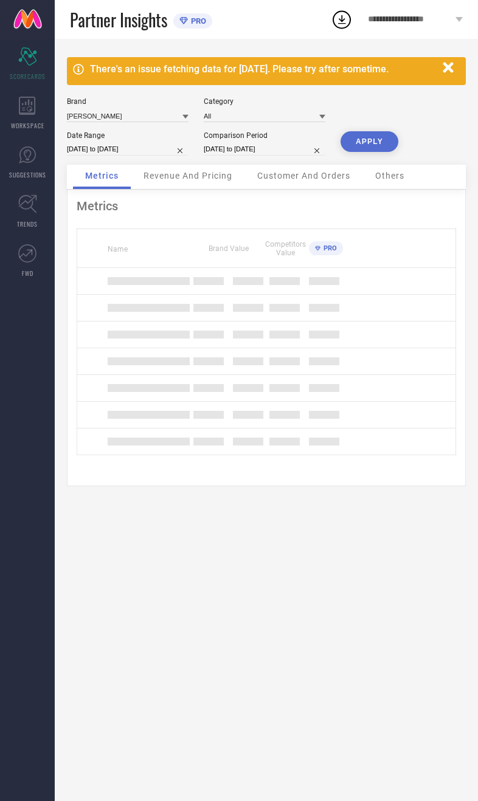
click at [33, 114] on icon at bounding box center [27, 106] width 16 height 18
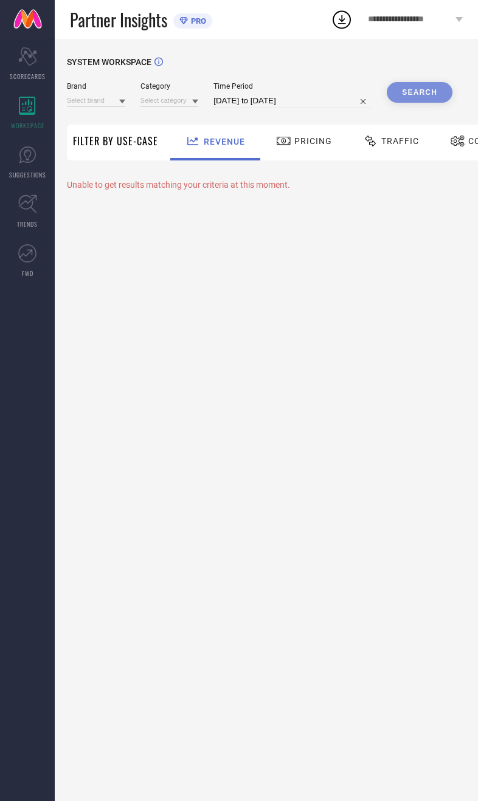
type input "[DEMOGRAPHIC_DATA] NAVY"
type input "All"
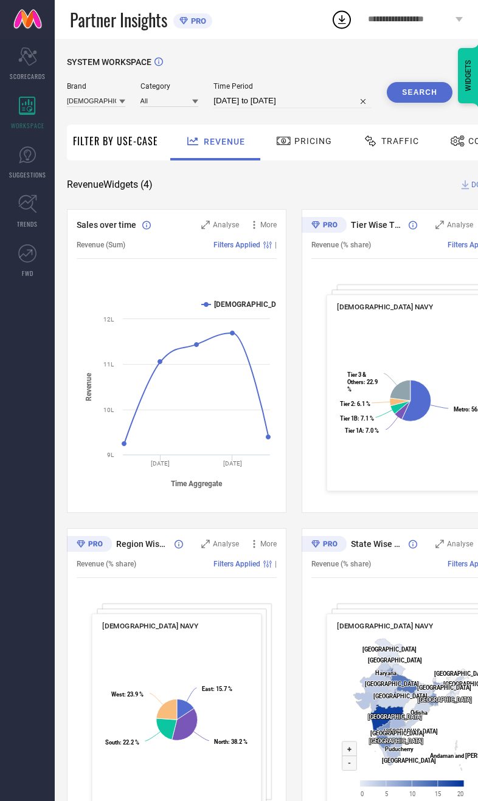
click at [33, 127] on span "WORKSPACE" at bounding box center [27, 125] width 33 height 9
click at [32, 74] on span "SCORECARDS" at bounding box center [28, 76] width 36 height 9
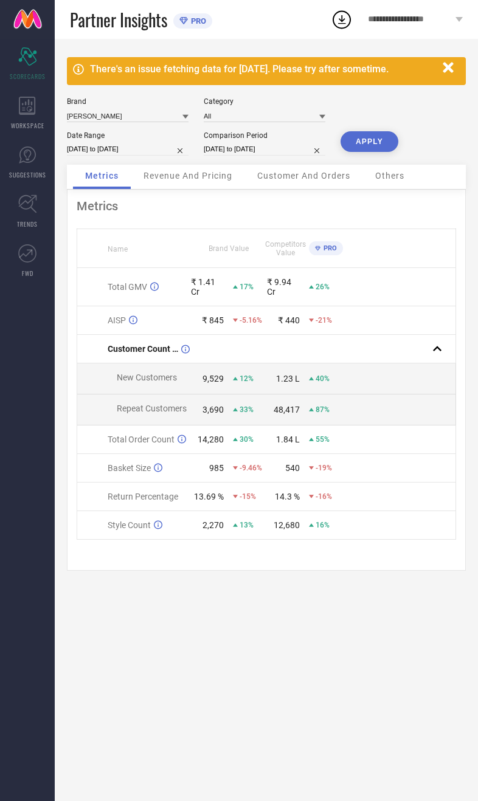
select select "8"
select select "2025"
select select "9"
select select "2025"
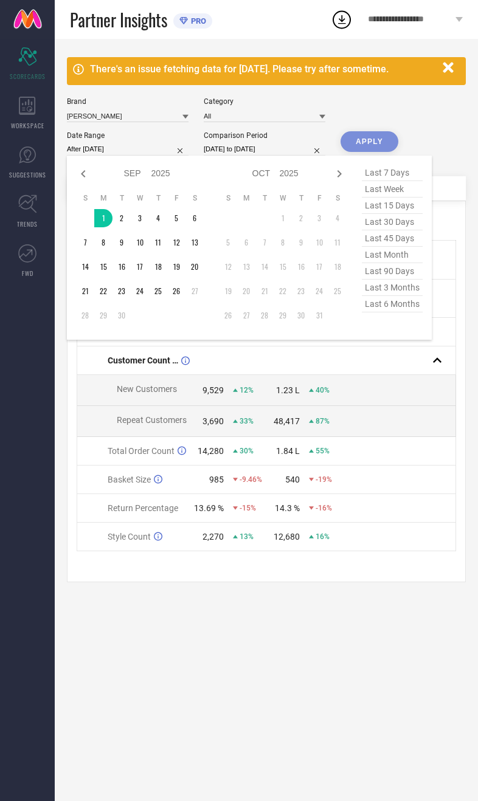
type input "[DATE] to [DATE]"
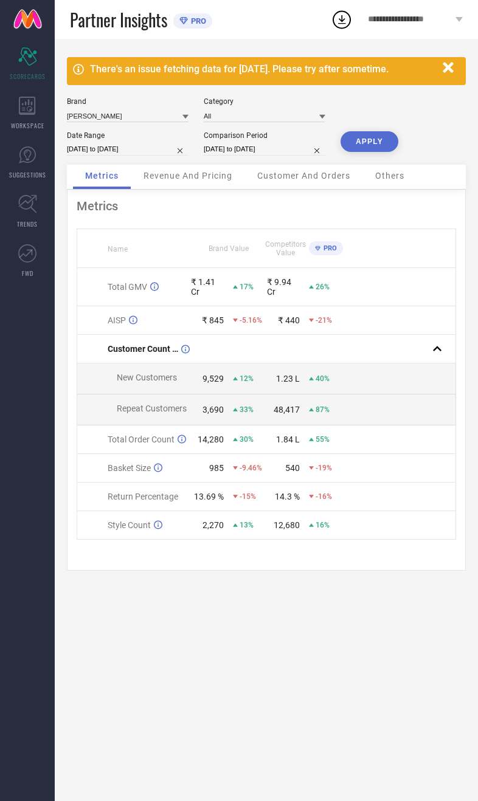
select select "8"
select select "2024"
select select "9"
select select "2024"
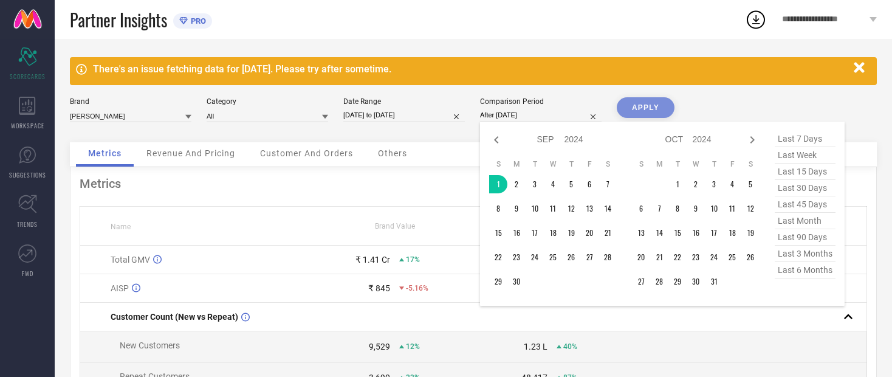
type input "[DATE] to [DATE]"
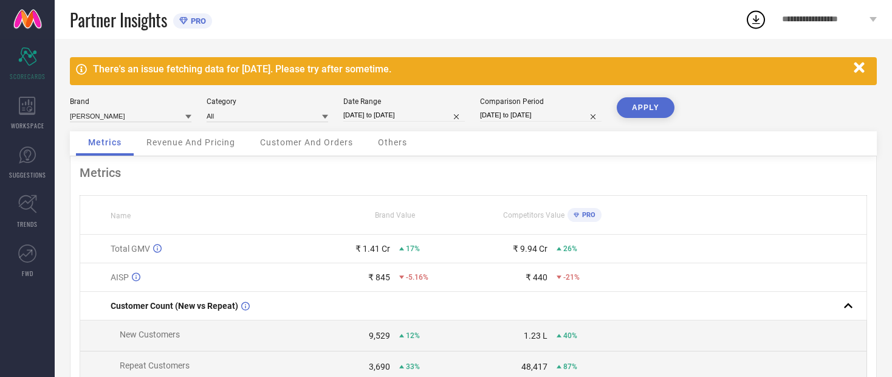
click at [477, 108] on button "APPLY" at bounding box center [646, 107] width 58 height 21
click at [188, 147] on span "Revenue And Pricing" at bounding box center [190, 142] width 89 height 10
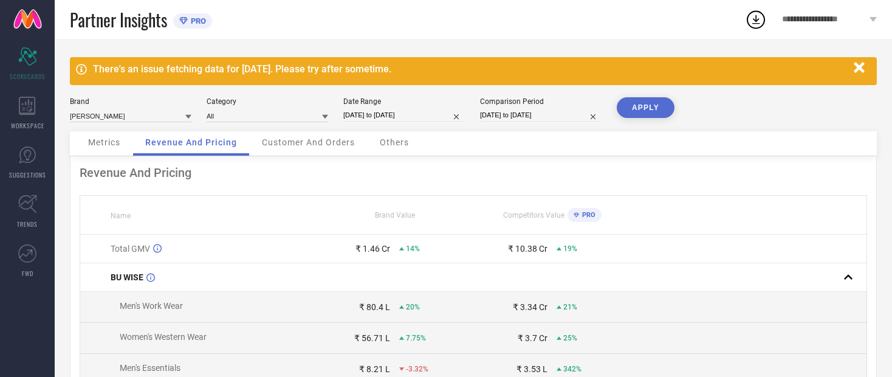
click at [103, 147] on span "Metrics" at bounding box center [104, 142] width 32 height 10
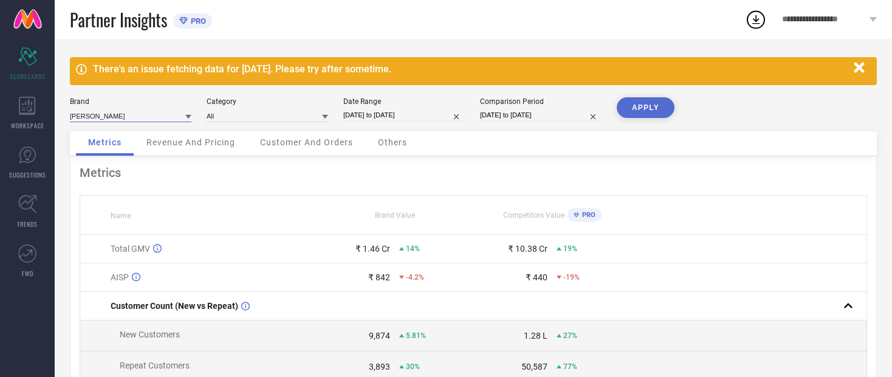
click at [100, 120] on input at bounding box center [131, 115] width 122 height 13
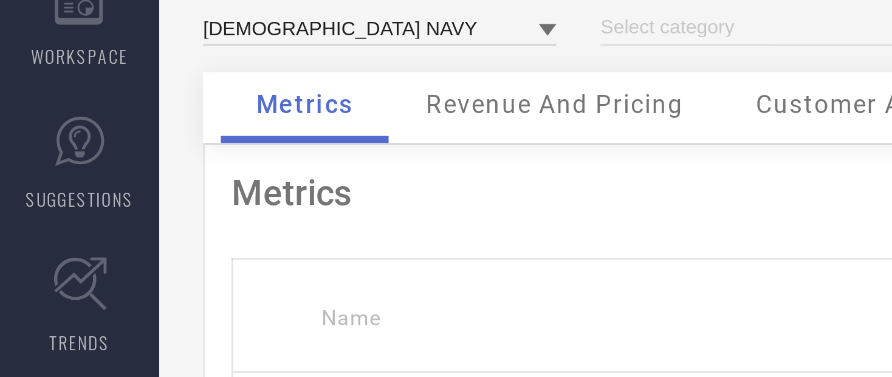
type input "All"
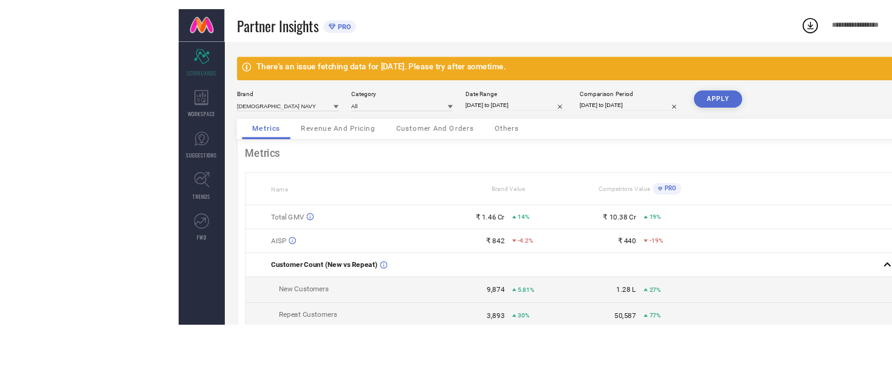
scroll to position [8, 0]
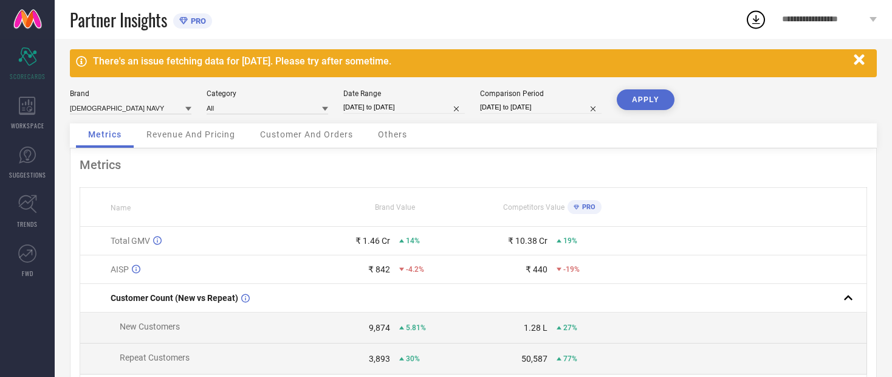
click at [477, 97] on button "APPLY" at bounding box center [646, 99] width 58 height 21
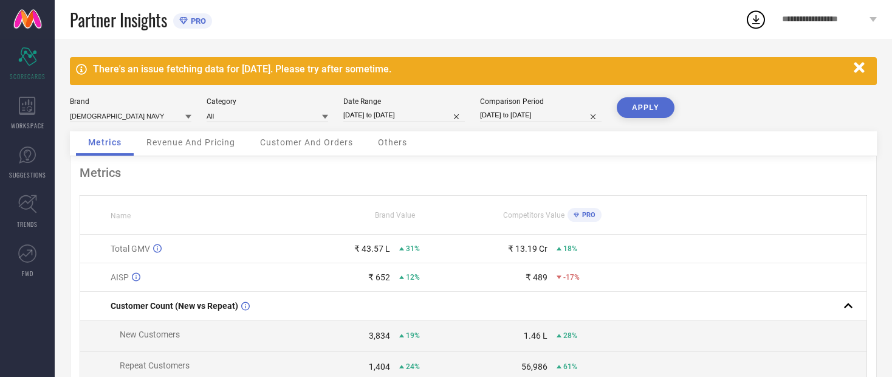
click at [184, 153] on div "Revenue And Pricing" at bounding box center [190, 143] width 113 height 24
